Goal: Task Accomplishment & Management: Complete application form

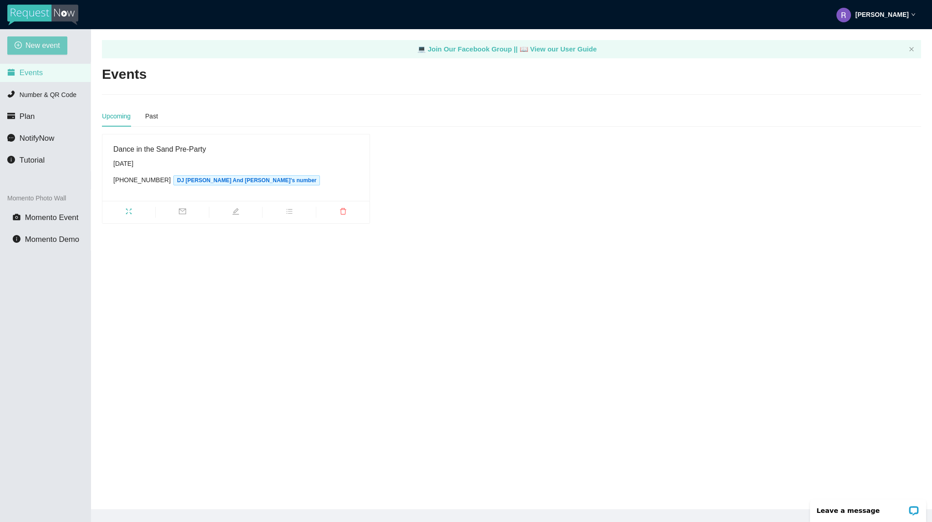
click at [45, 48] on span "New event" at bounding box center [42, 45] width 35 height 11
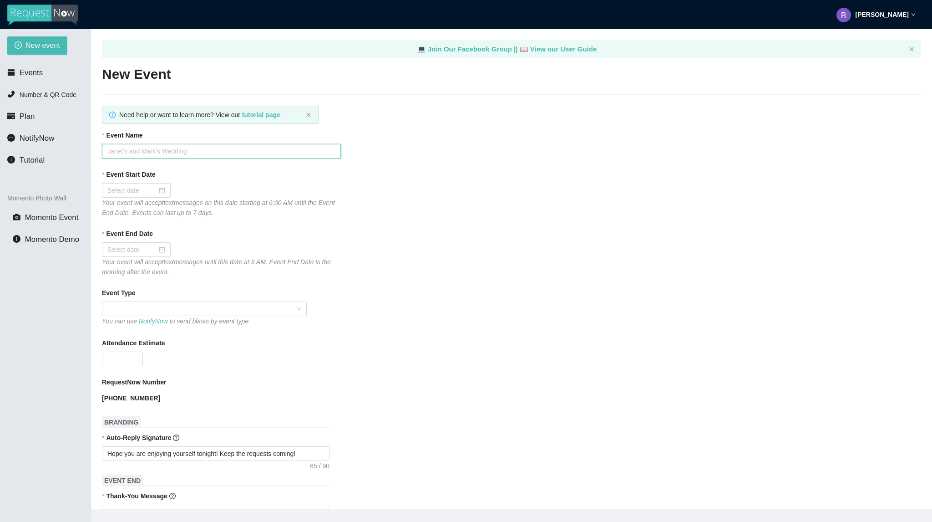
click at [220, 154] on input "Event Name" at bounding box center [221, 151] width 239 height 15
type input "Bourbon Cowboy [DATE]"
click at [163, 195] on div at bounding box center [136, 190] width 58 height 10
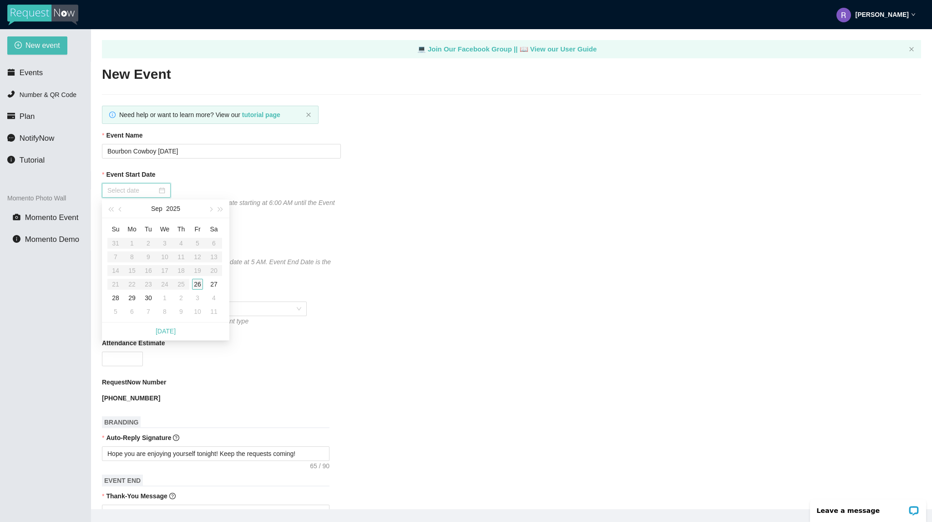
type input "[DATE]"
click at [197, 285] on div "26" at bounding box center [197, 284] width 11 height 11
type input "[DATE]"
click at [171, 153] on input "Bourbon Cowboy [DATE]" at bounding box center [221, 151] width 239 height 15
click at [139, 310] on span at bounding box center [204, 309] width 194 height 14
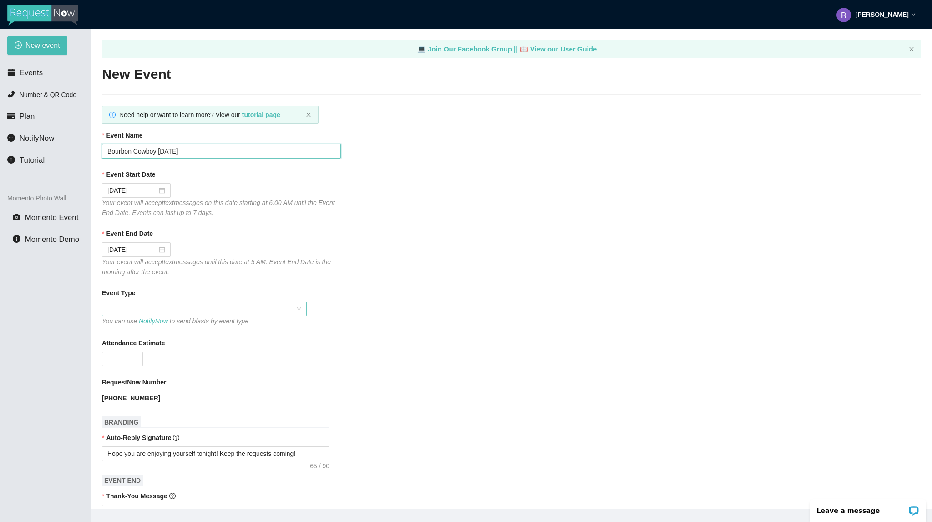
type input "Bourbon Cowboy [DATE]"
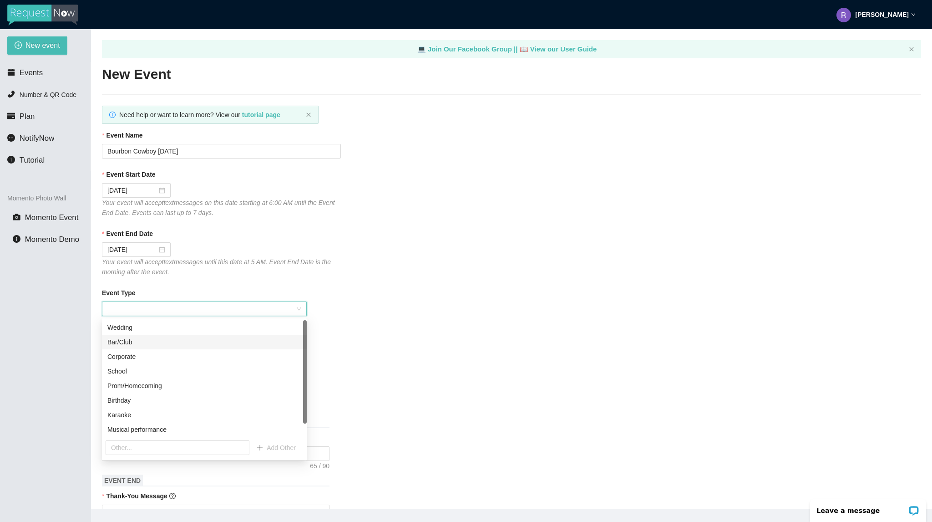
click at [144, 341] on div "Bar/Club" at bounding box center [204, 342] width 194 height 10
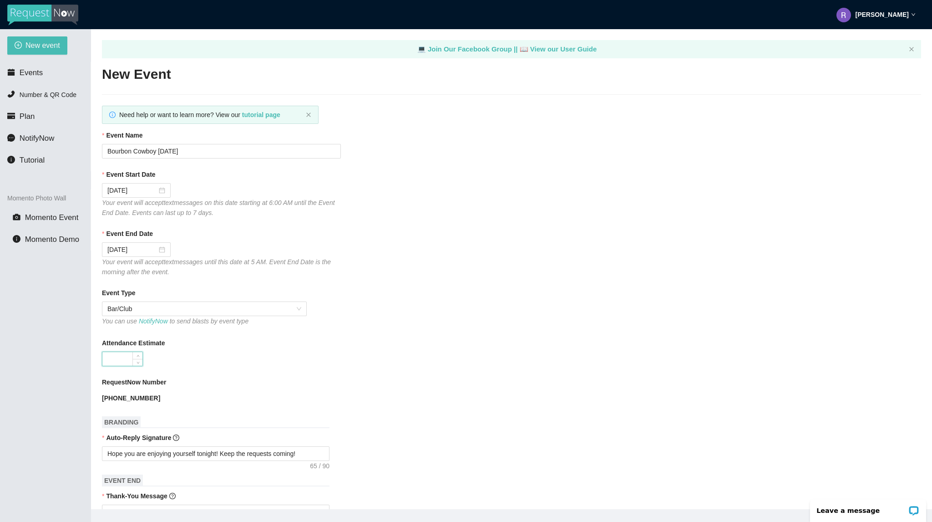
click at [129, 359] on input "Attendance Estimate" at bounding box center [122, 359] width 40 height 14
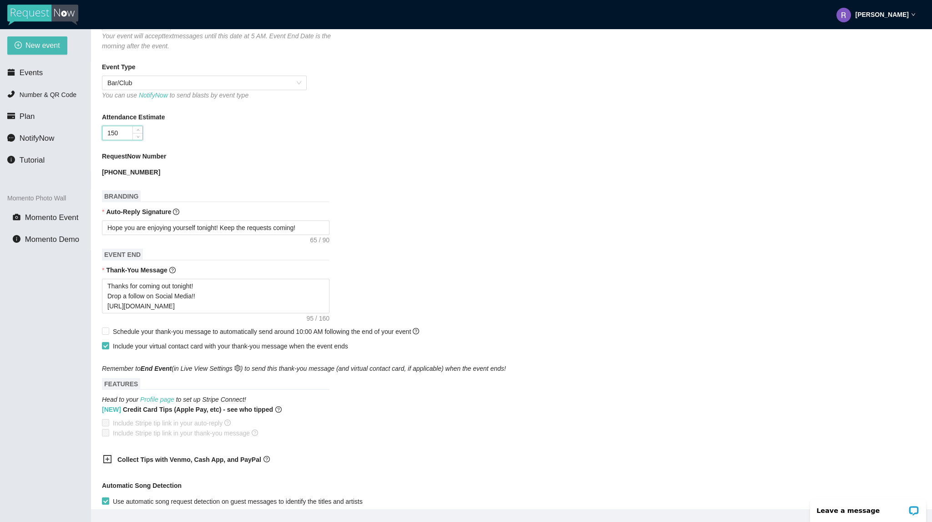
scroll to position [228, 0]
type input "150"
click at [140, 329] on span "Schedule your thank-you message to automatically send around 10:00 AM following…" at bounding box center [266, 329] width 306 height 7
click at [108, 329] on input "Schedule your thank-you message to automatically send around 10:00 AM following…" at bounding box center [105, 329] width 6 height 6
checkbox input "true"
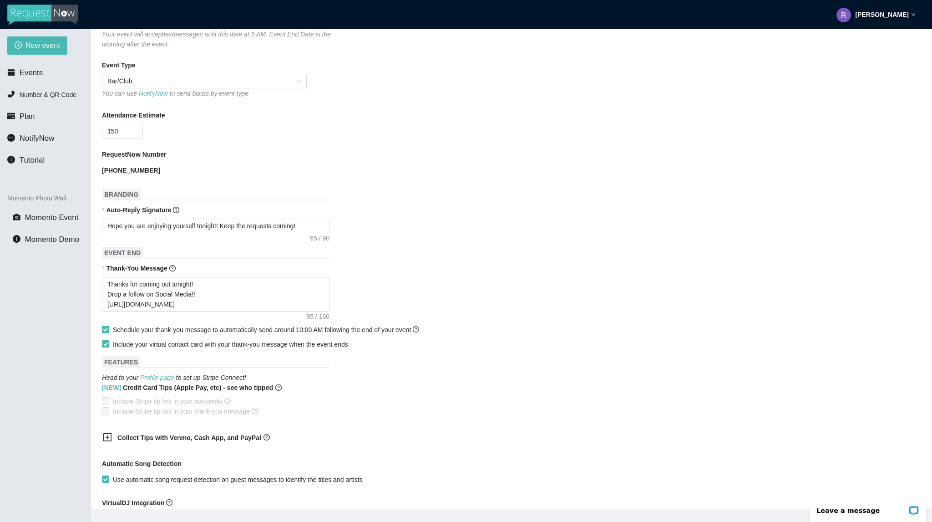
scroll to position [392, 0]
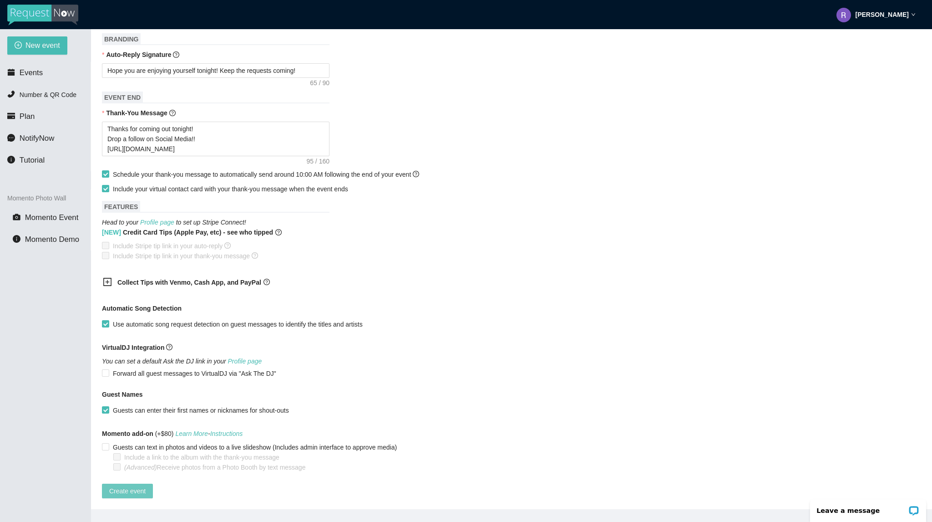
click at [129, 486] on span "Create event" at bounding box center [127, 491] width 36 height 10
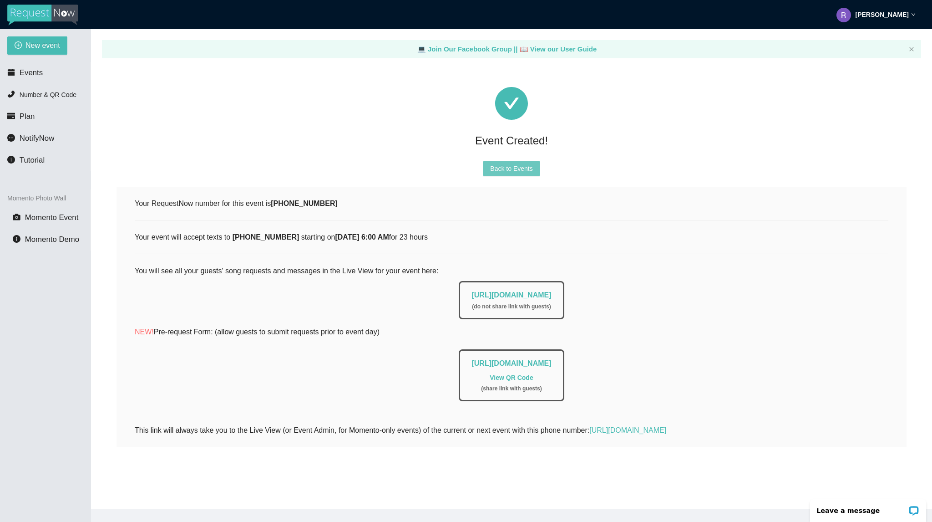
click at [509, 173] on button "Back to Events" at bounding box center [511, 168] width 57 height 15
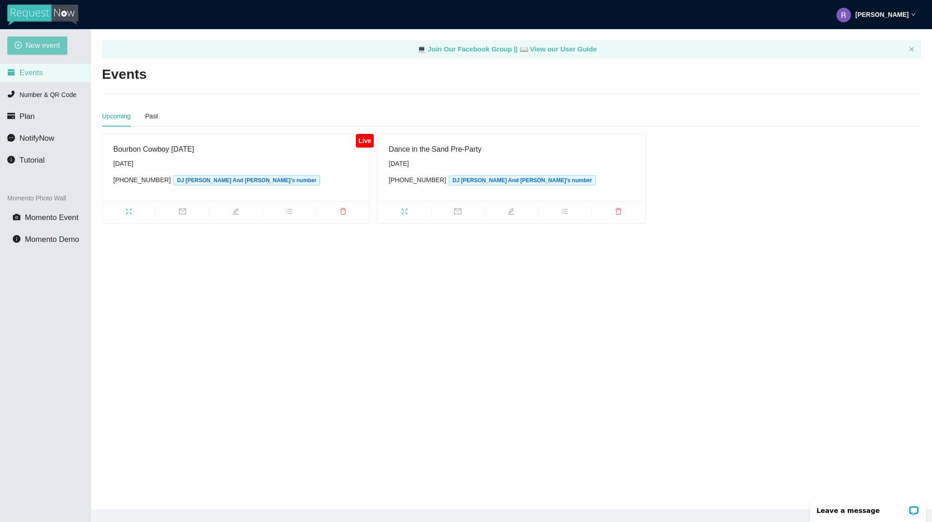
click at [34, 41] on span "New event" at bounding box center [42, 45] width 35 height 11
type textarea "[URL][DOMAIN_NAME]"
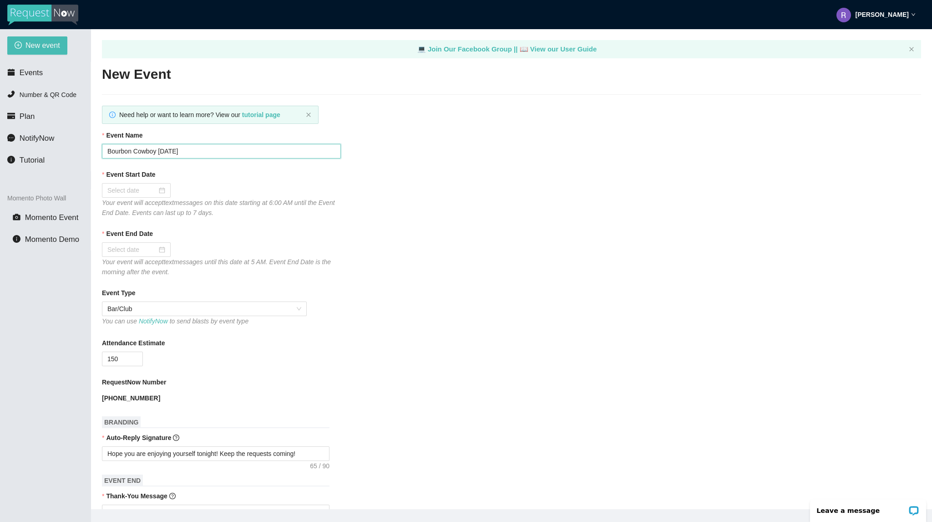
click at [167, 152] on input "Bourbon Cowboy [DATE]" at bounding box center [221, 151] width 239 height 15
type input "Bourbon Cowboy [DATE]"
click at [145, 189] on input "Event Start Date" at bounding box center [132, 190] width 50 height 10
type input "[DATE]"
click at [209, 283] on div "27" at bounding box center [214, 284] width 11 height 11
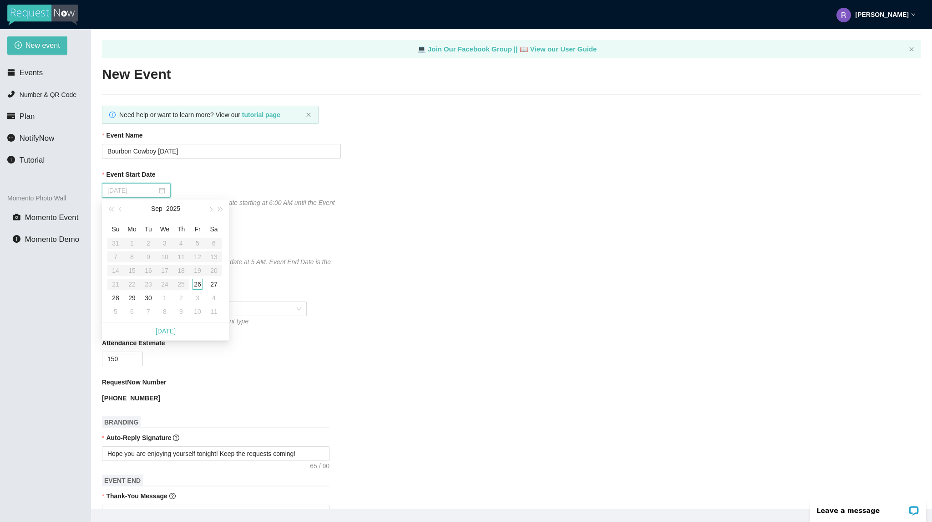
type input "[DATE]"
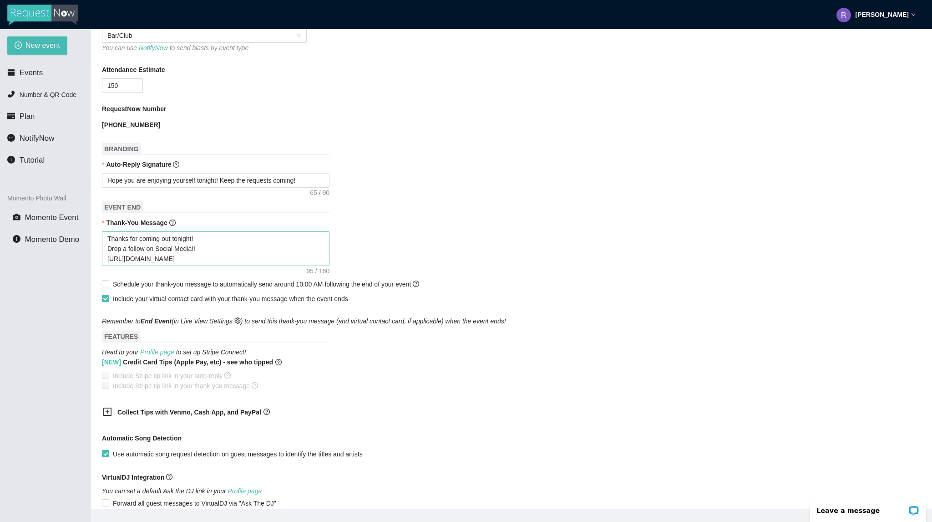
scroll to position [412, 0]
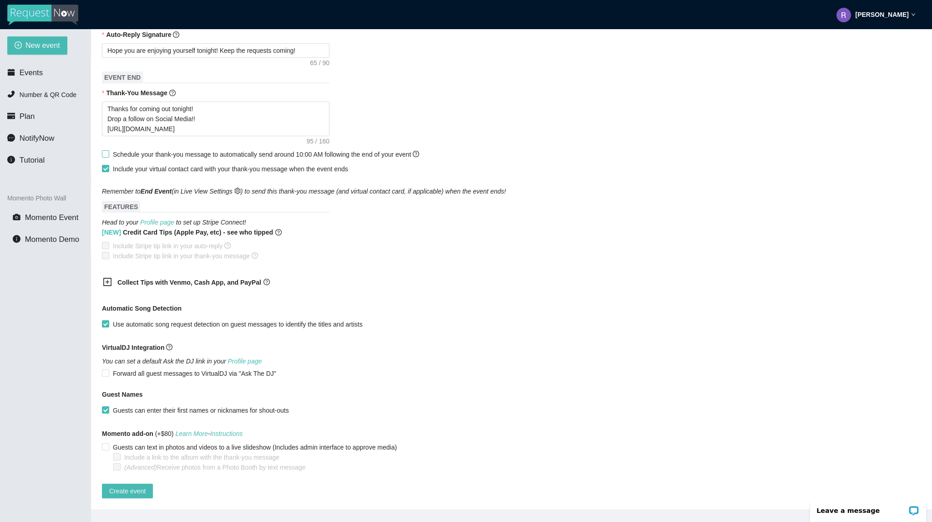
click at [141, 151] on span "Schedule your thank-you message to automatically send around 10:00 AM following…" at bounding box center [266, 154] width 306 height 7
click at [108, 150] on input "Schedule your thank-you message to automatically send around 10:00 AM following…" at bounding box center [105, 153] width 6 height 6
checkbox input "true"
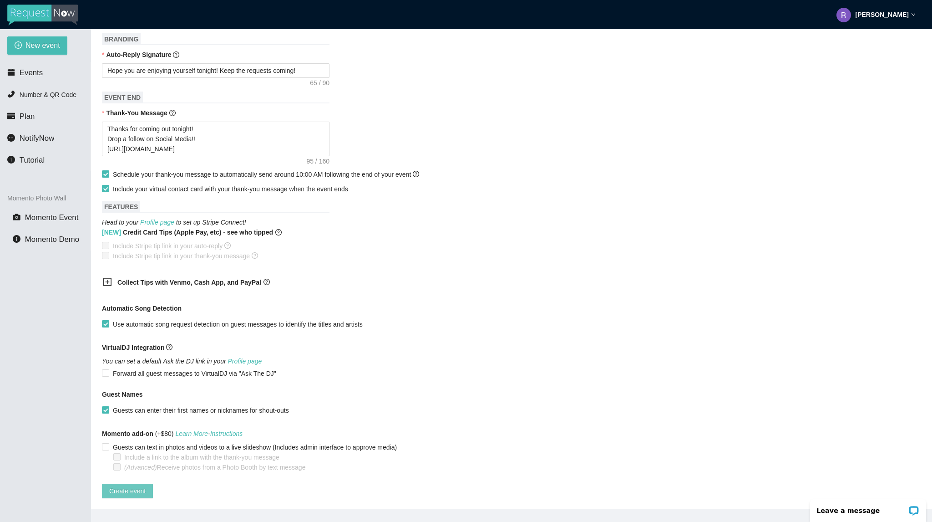
click at [128, 487] on span "Create event" at bounding box center [127, 491] width 36 height 10
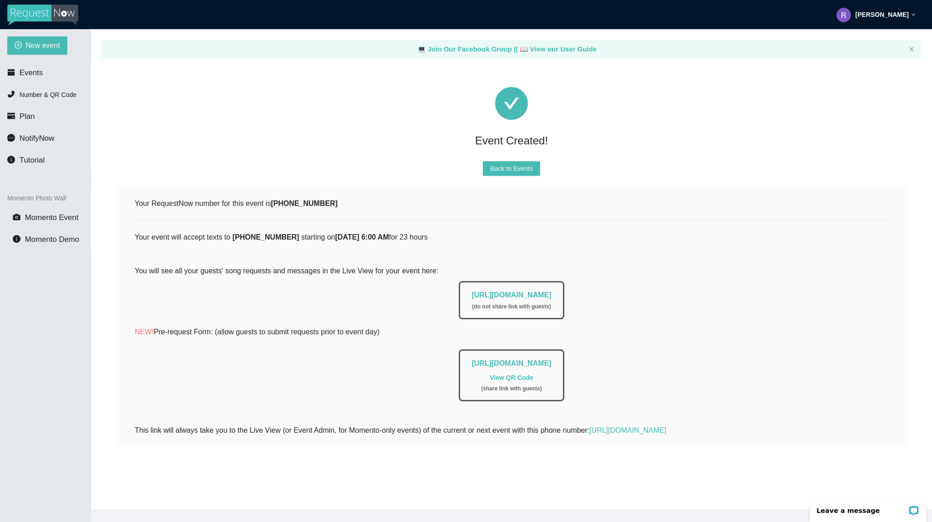
click at [66, 5] on img at bounding box center [42, 15] width 71 height 21
type textarea "[URL][DOMAIN_NAME]"
